Goal: Find specific page/section: Find specific page/section

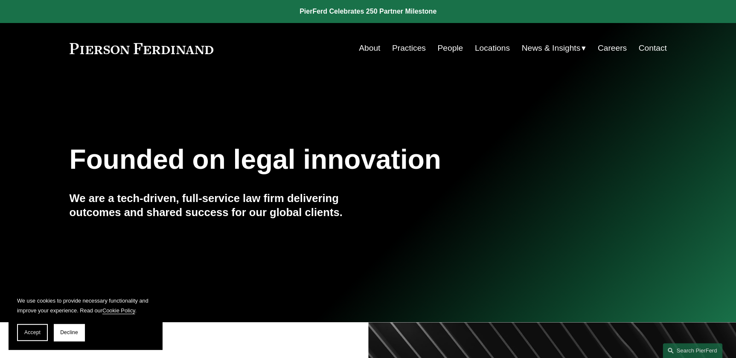
click at [450, 50] on link "People" at bounding box center [450, 48] width 26 height 16
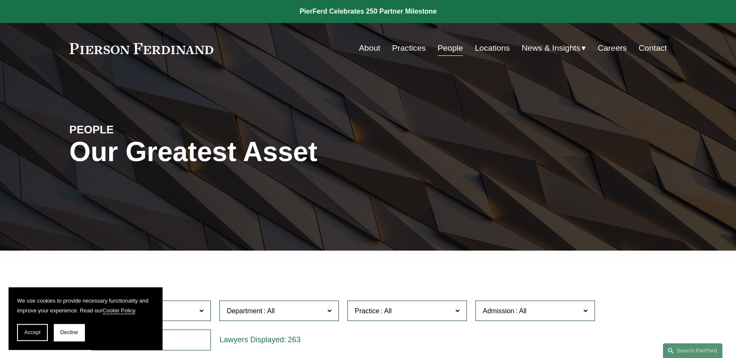
scroll to position [217, 0]
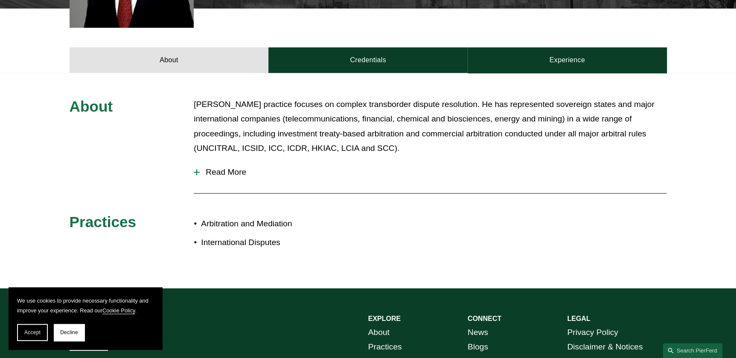
scroll to position [452, 0]
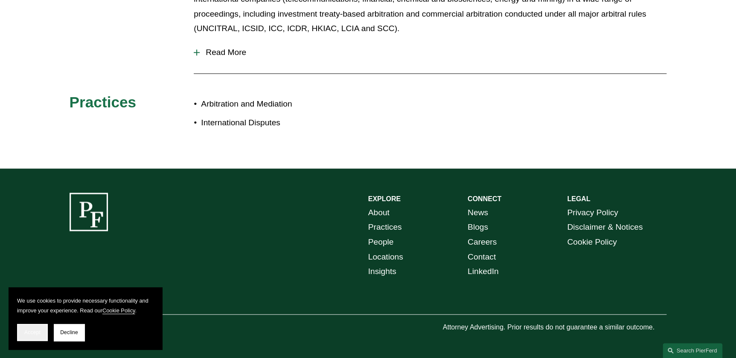
click at [36, 331] on span "Accept" at bounding box center [32, 333] width 16 height 6
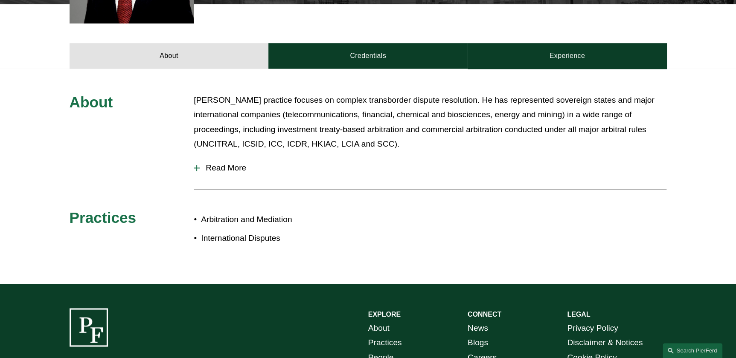
scroll to position [296, 0]
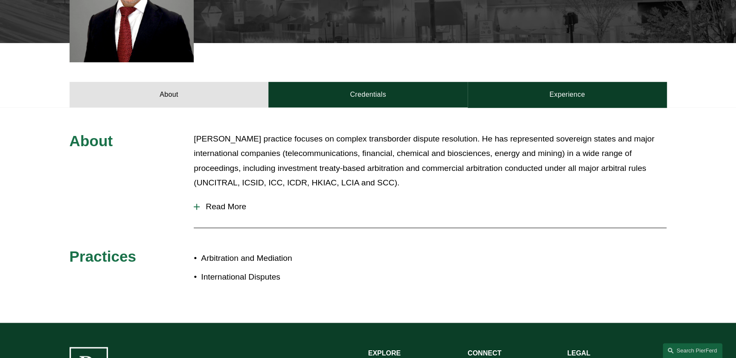
click at [222, 208] on span "Read More" at bounding box center [433, 206] width 467 height 9
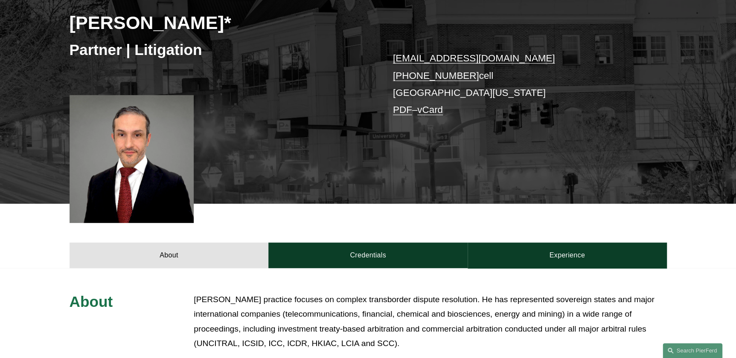
scroll to position [141, 0]
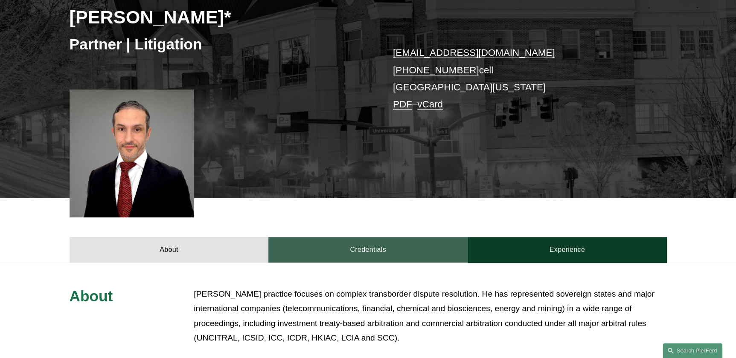
click at [364, 245] on link "Credentials" at bounding box center [367, 250] width 199 height 26
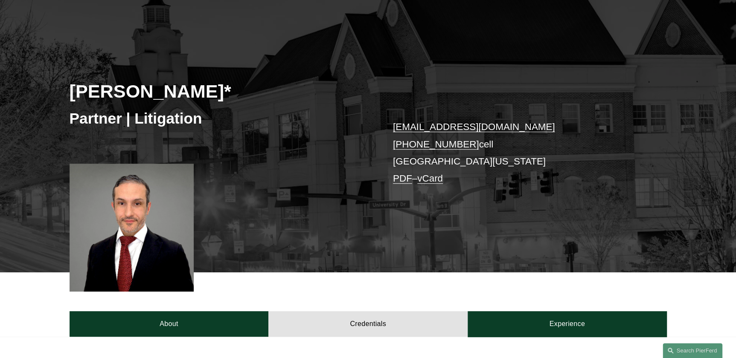
scroll to position [64, 0]
